Goal: Information Seeking & Learning: Learn about a topic

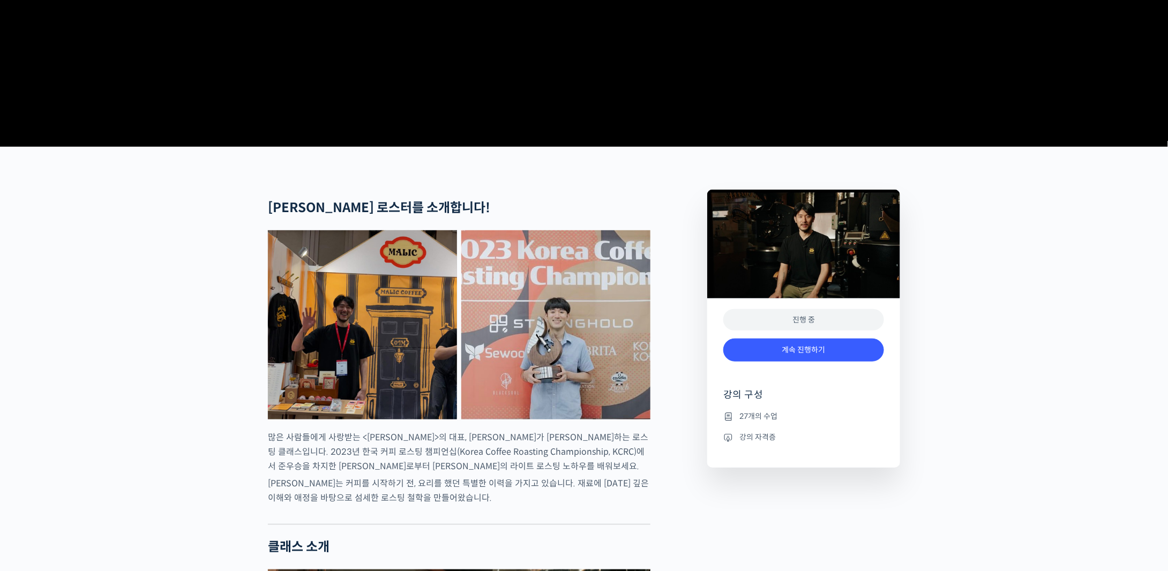
scroll to position [321, 0]
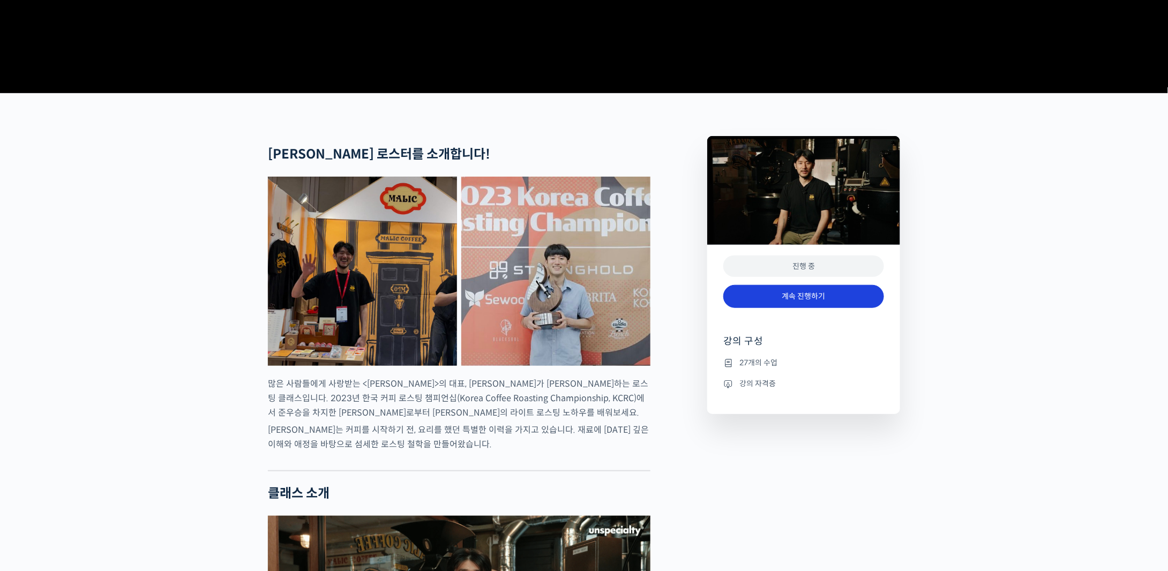
drag, startPoint x: 796, startPoint y: 348, endPoint x: 803, endPoint y: 340, distance: 10.6
click at [796, 324] on div "계속 진행하기" at bounding box center [803, 302] width 161 height 44
click at [803, 308] on link "계속 진행하기" at bounding box center [803, 296] width 161 height 23
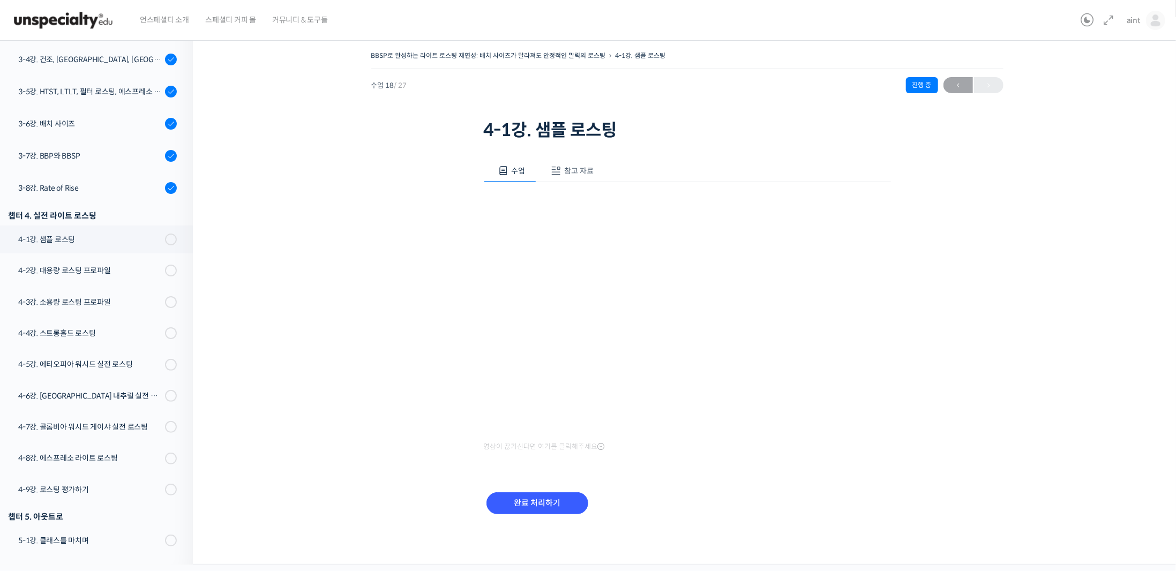
scroll to position [503, 0]
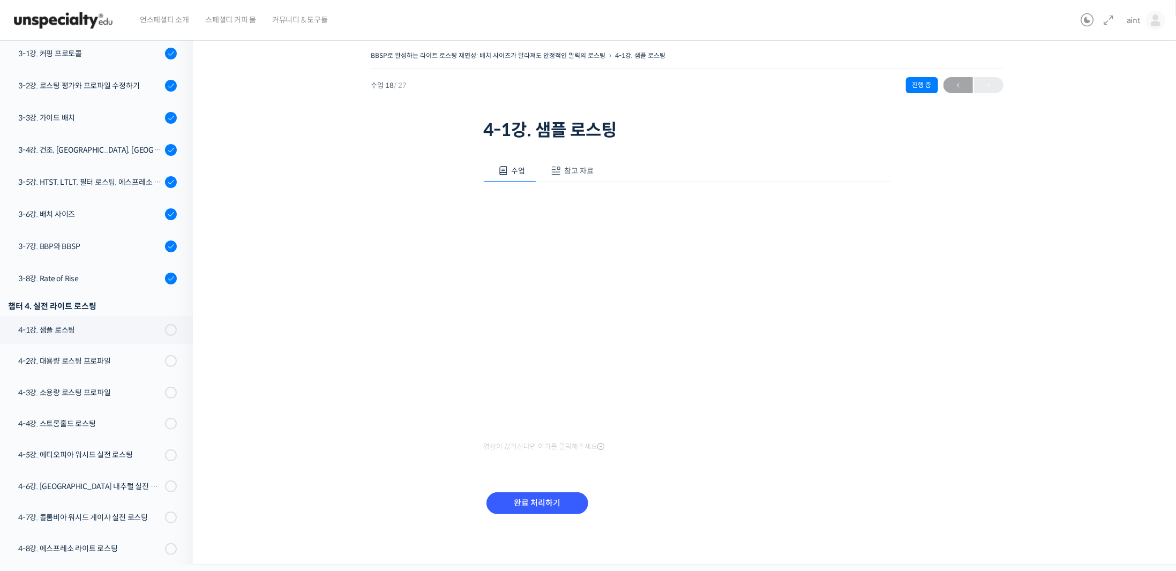
click at [560, 170] on span at bounding box center [556, 170] width 11 height 11
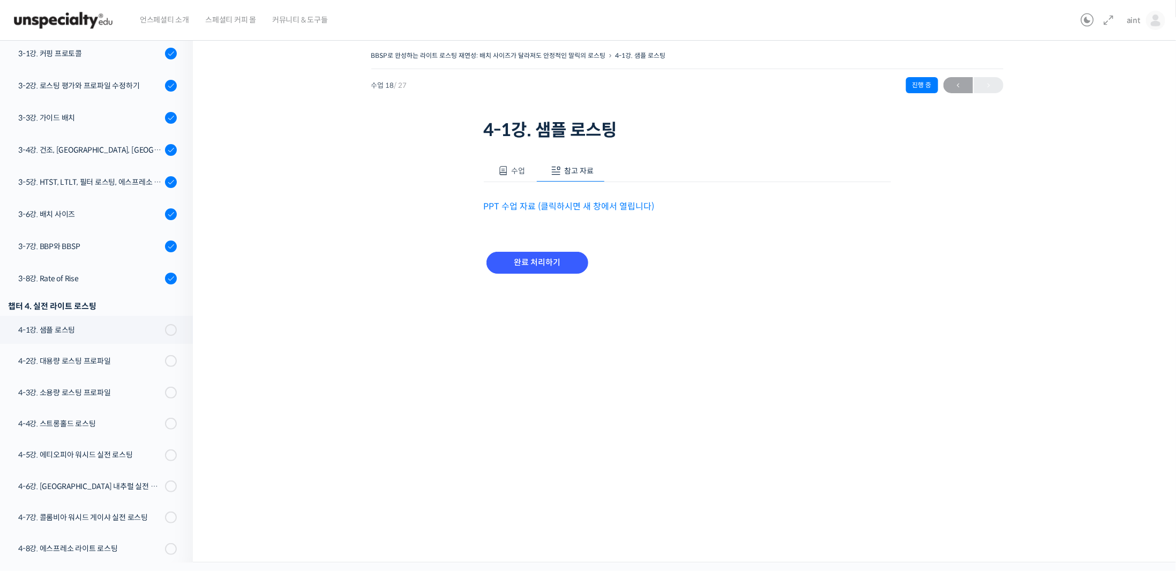
click at [546, 202] on link "PPT 수업 자료 (클릭하시면 새 창에서 열립니다)" at bounding box center [569, 206] width 171 height 11
click at [510, 170] on button "수업" at bounding box center [510, 171] width 53 height 22
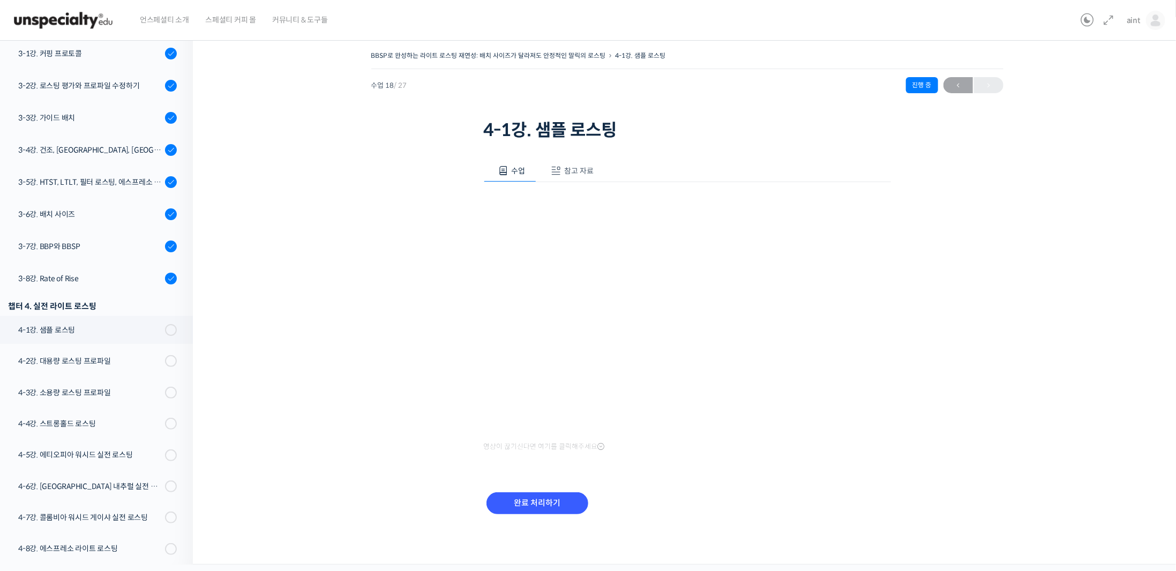
click at [1010, 328] on div "BBSP로 완성하는 라이트 로스팅 재연성: 배치 사이즈가 달라져도 안정적인 말릭의 로스팅 4-1강. 샘플 로스팅 진행 중 수업 18 / 27 …" at bounding box center [686, 295] width 881 height 494
drag, startPoint x: 956, startPoint y: 337, endPoint x: 928, endPoint y: 344, distance: 29.4
click at [956, 337] on div "BBSP로 완성하는 라이트 로스팅 재연성: 배치 사이즈가 달라져도 안정적인 말릭의 로스팅 4-1강. 샘플 로스팅 진행 중 수업 18 / 27 …" at bounding box center [686, 295] width 881 height 494
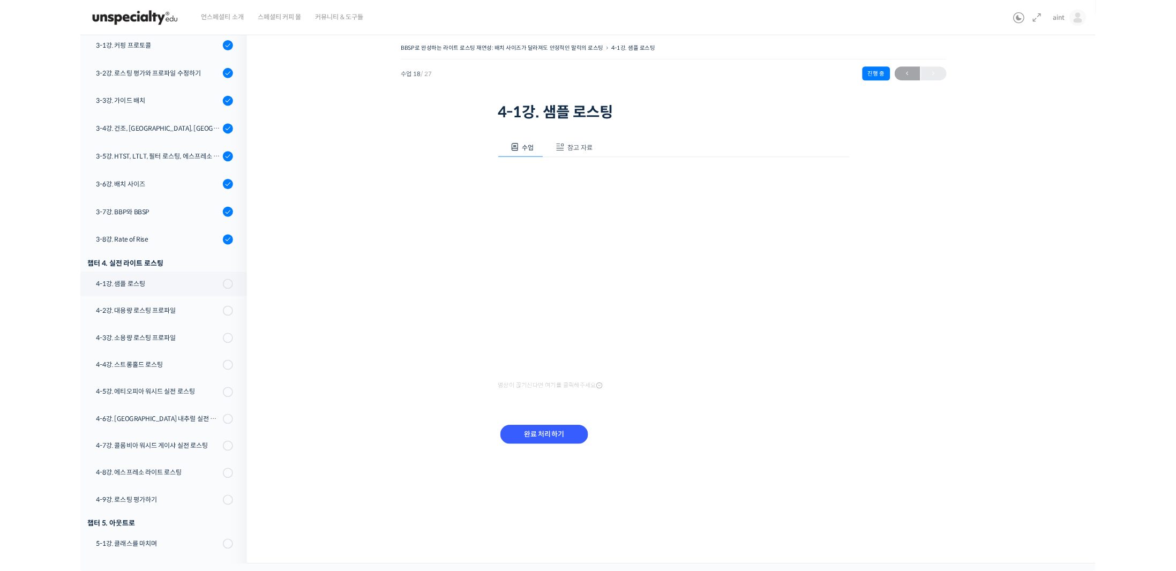
scroll to position [503, 0]
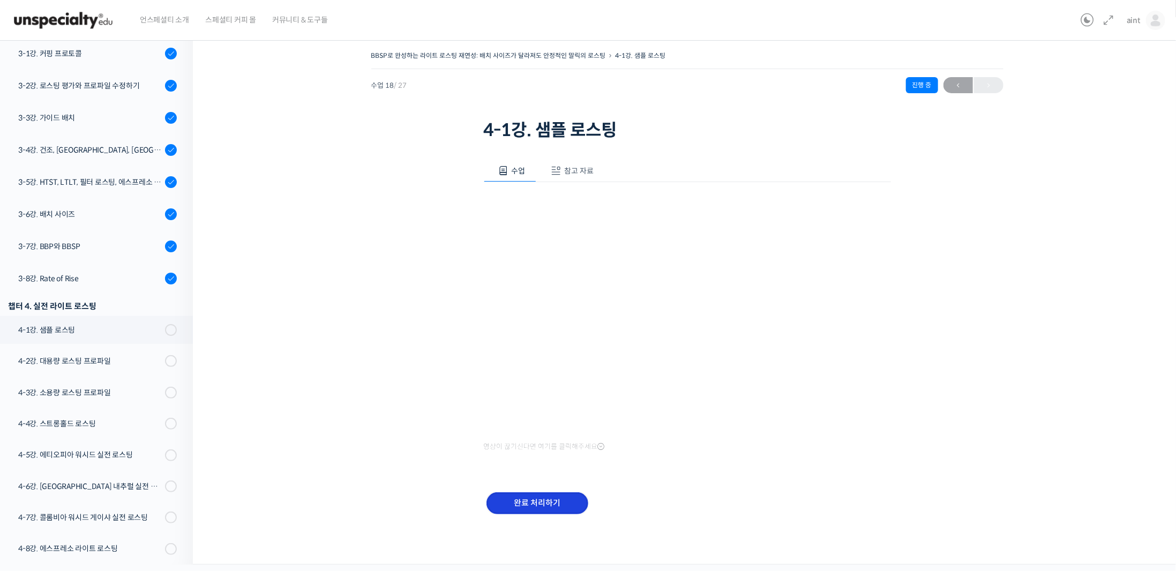
drag, startPoint x: 531, startPoint y: 506, endPoint x: 539, endPoint y: 497, distance: 11.8
click at [531, 506] on input "완료 처리하기" at bounding box center [537, 503] width 102 height 22
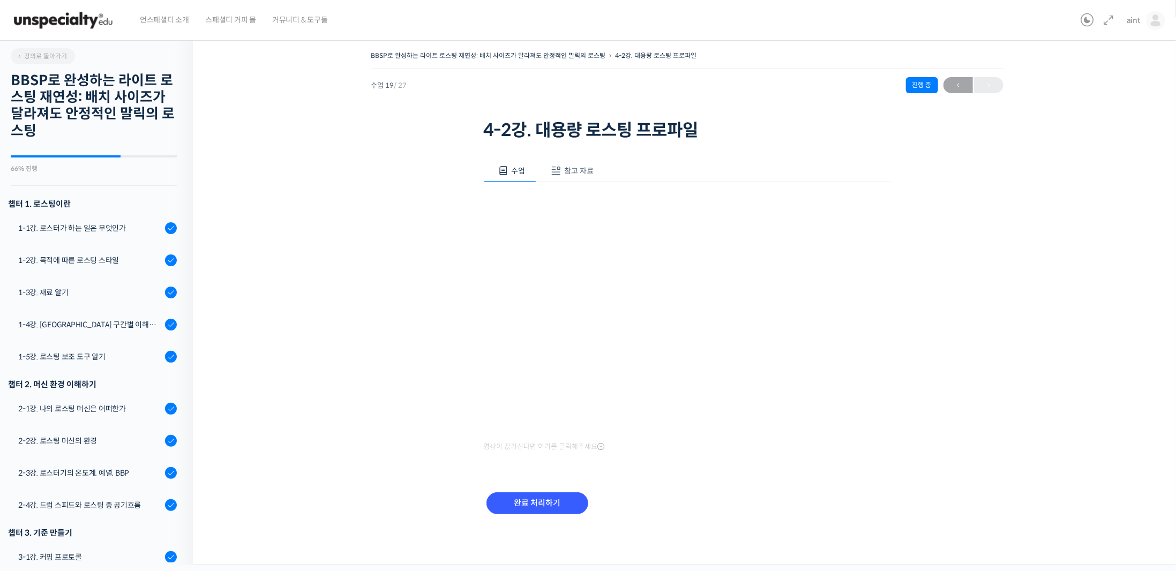
scroll to position [595, 0]
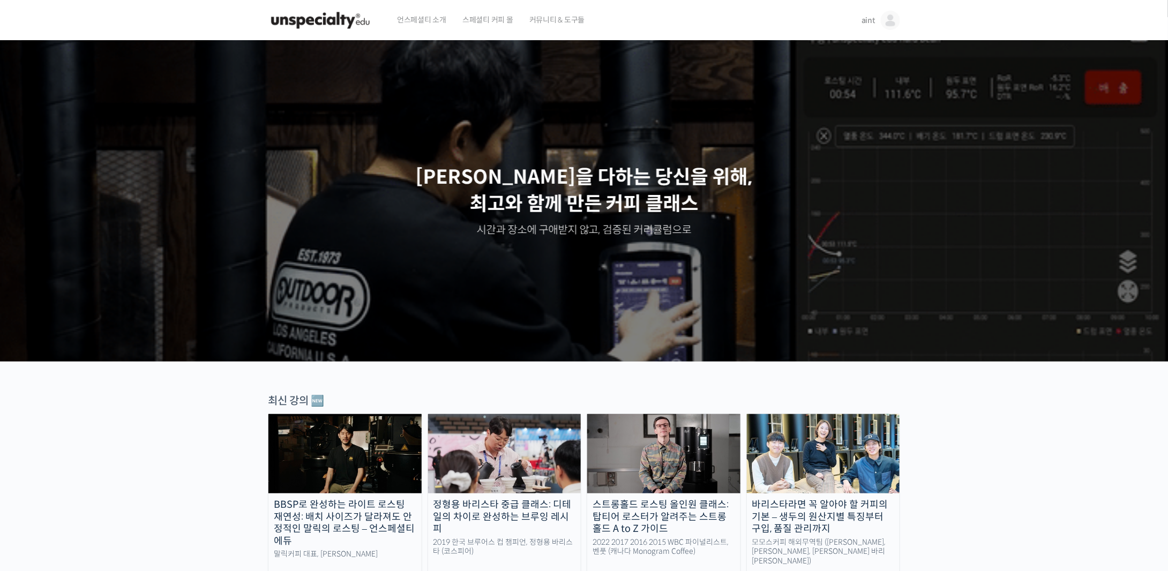
click at [301, 17] on img at bounding box center [320, 20] width 105 height 32
